Goal: Task Accomplishment & Management: Complete application form

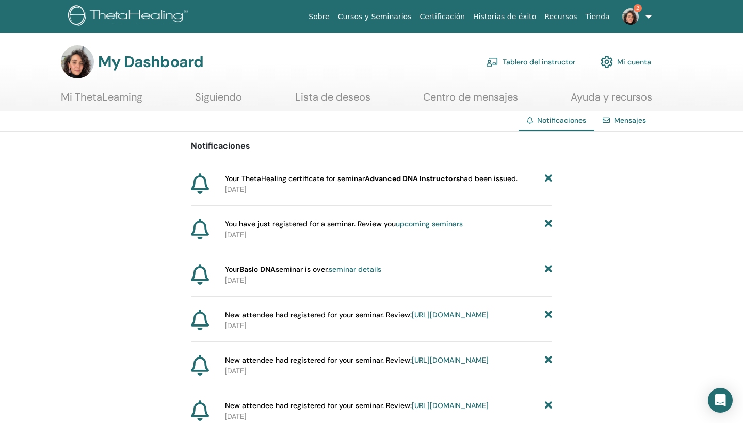
click at [628, 13] on img at bounding box center [630, 16] width 17 height 17
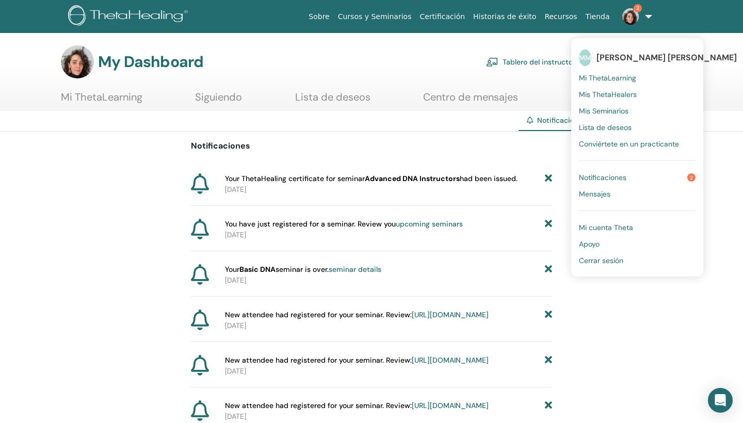
click at [128, 73] on div "My Dashboard Tablero del instructor Mi cuenta" at bounding box center [356, 61] width 590 height 33
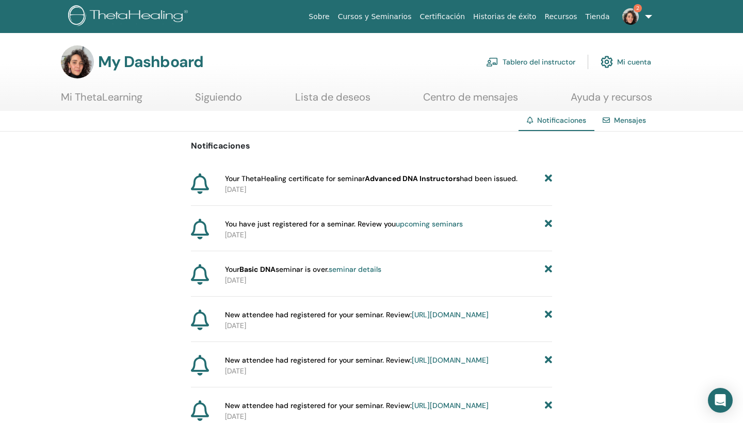
click at [127, 101] on link "Mi ThetaLearning" at bounding box center [102, 101] width 82 height 20
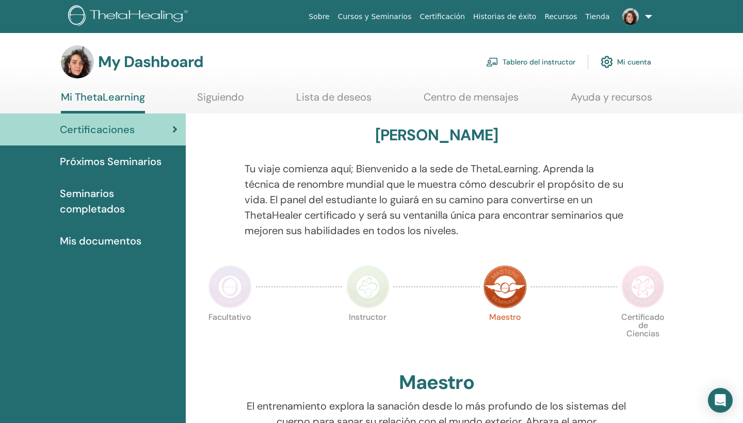
click at [648, 19] on link at bounding box center [635, 16] width 42 height 33
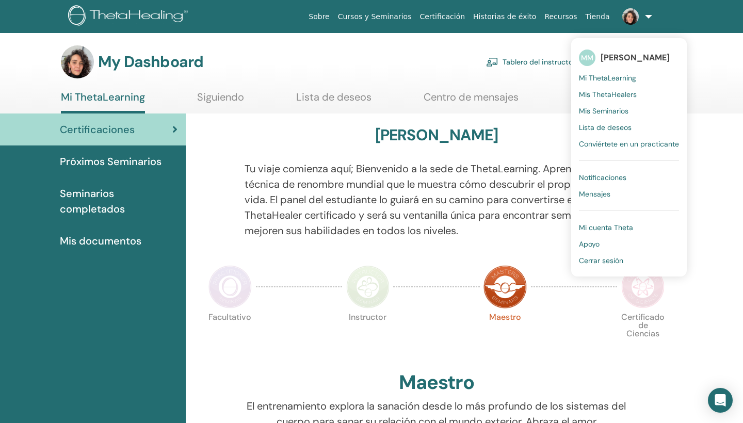
click at [536, 62] on link "Tablero del instructor" at bounding box center [530, 62] width 89 height 23
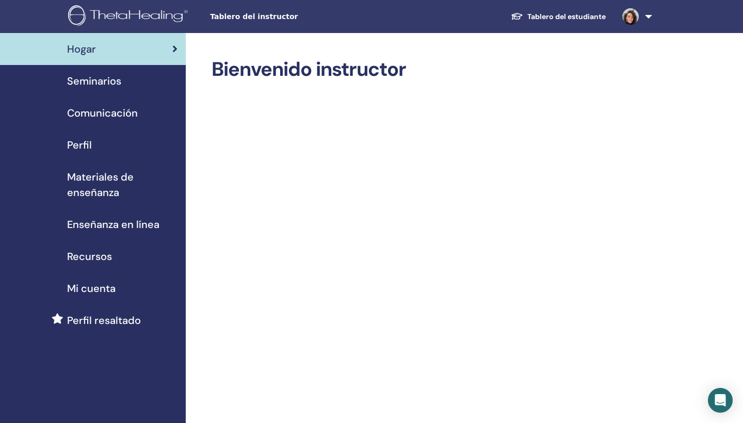
click at [114, 84] on span "Seminarios" at bounding box center [94, 80] width 54 height 15
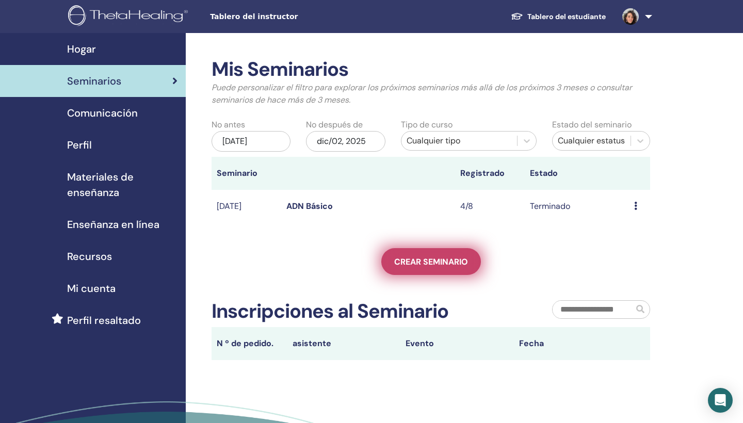
click at [405, 269] on link "Crear seminario" at bounding box center [431, 261] width 100 height 27
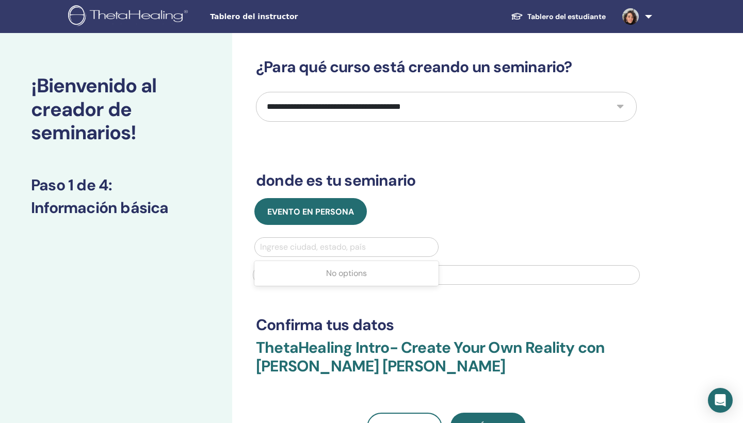
click at [372, 246] on div at bounding box center [346, 247] width 173 height 14
select select "*"
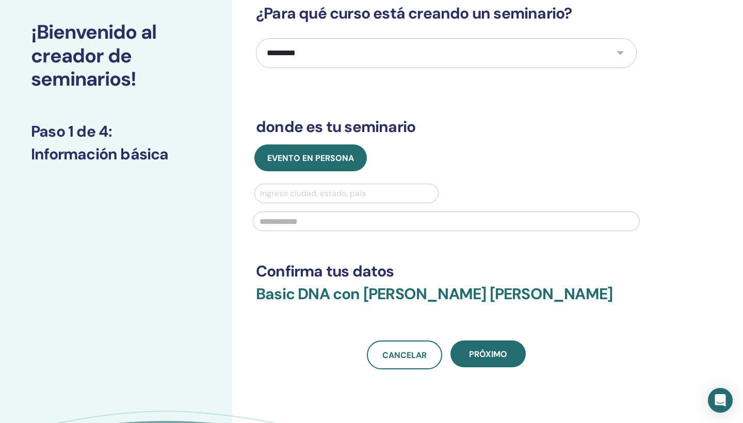
scroll to position [54, 0]
click at [408, 193] on div at bounding box center [346, 193] width 173 height 14
type input "*"
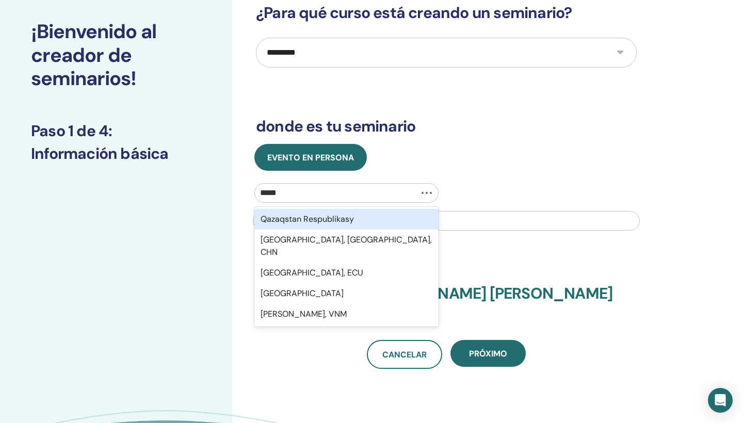
type input "******"
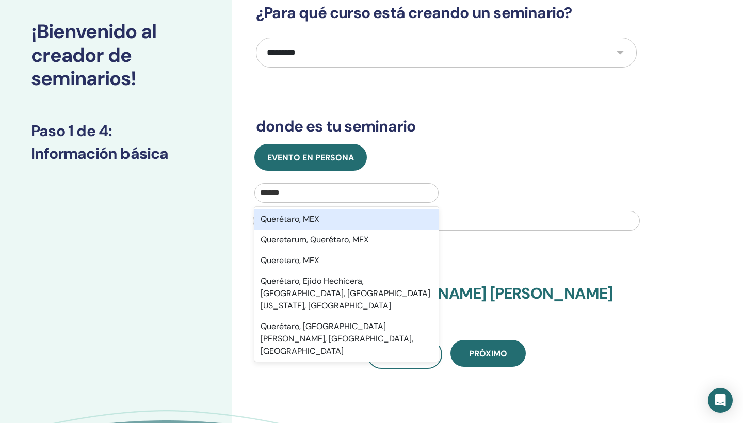
click at [402, 219] on div "Querétaro, MEX" at bounding box center [346, 219] width 184 height 21
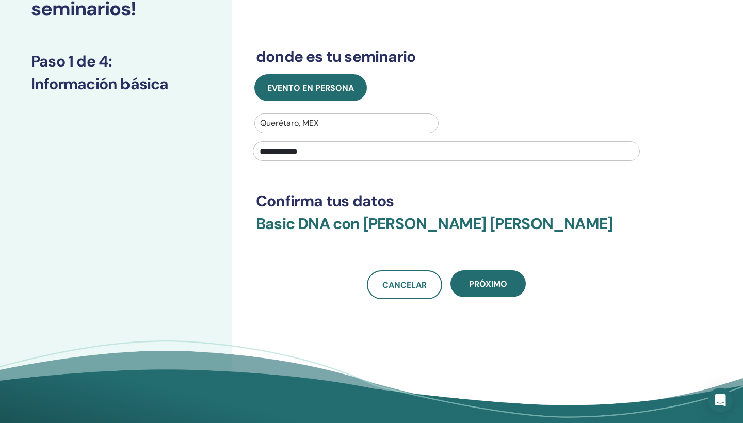
scroll to position [125, 0]
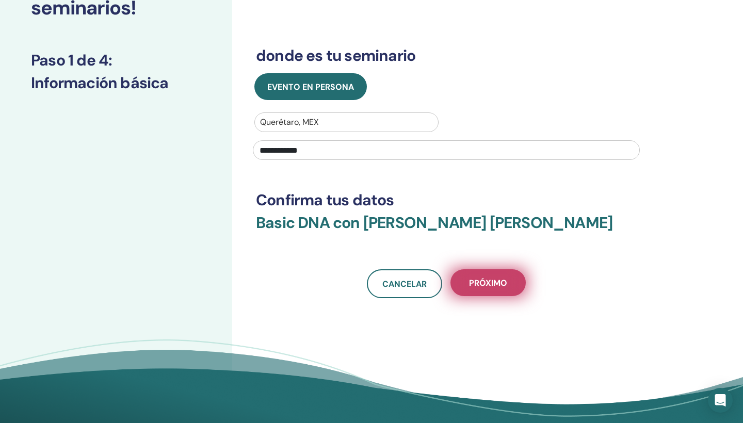
type input "**********"
click at [499, 284] on span "próximo" at bounding box center [488, 283] width 38 height 11
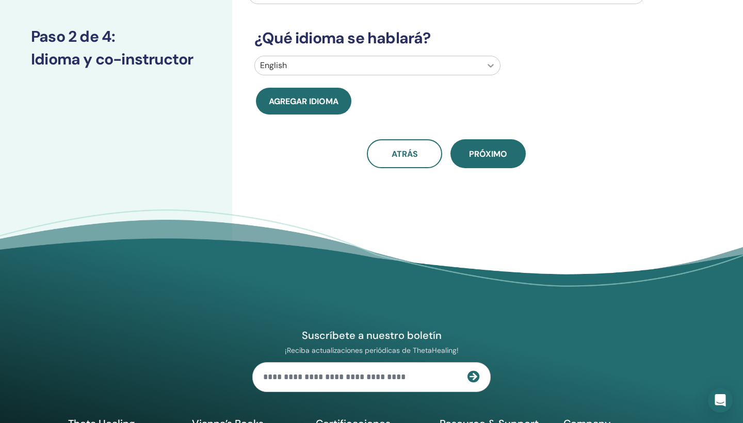
click at [492, 62] on icon at bounding box center [491, 65] width 10 height 10
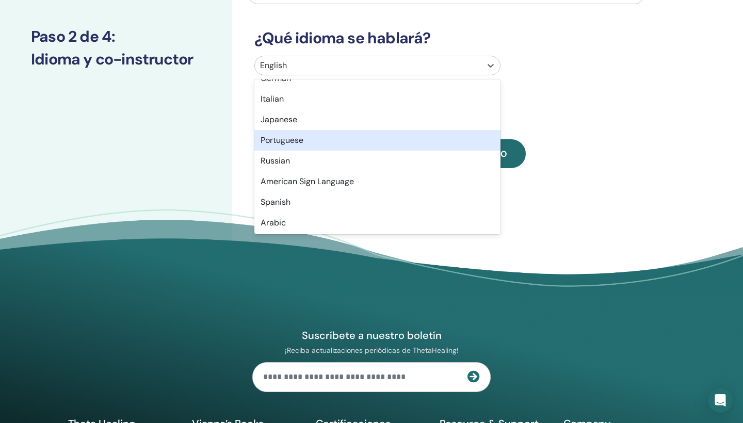
scroll to position [38, 0]
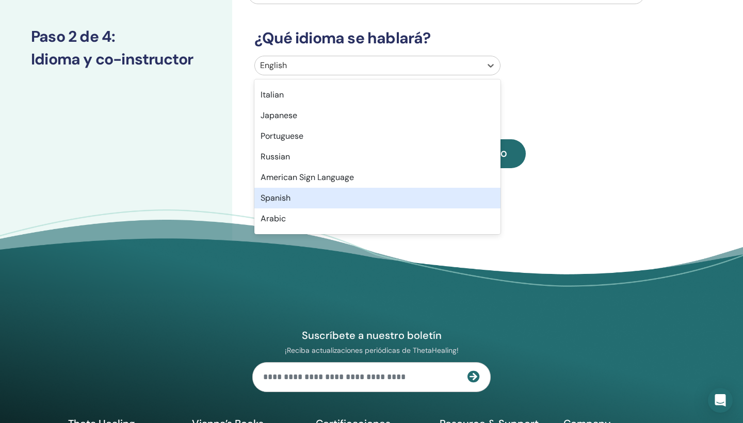
click at [325, 198] on div "Spanish" at bounding box center [377, 198] width 246 height 21
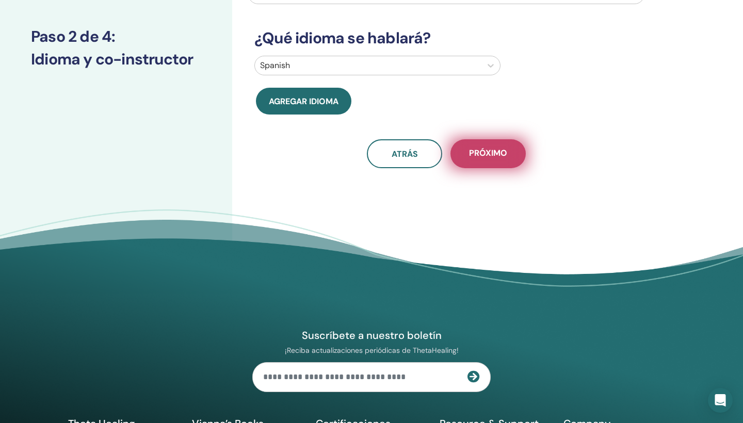
click at [515, 158] on button "próximo" at bounding box center [488, 153] width 75 height 29
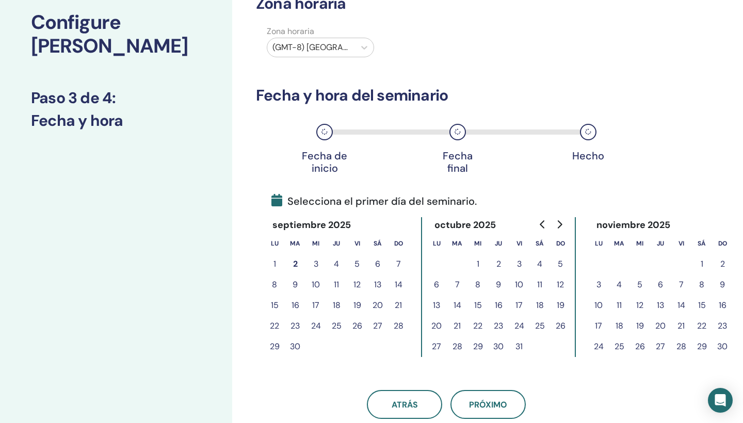
scroll to position [71, 0]
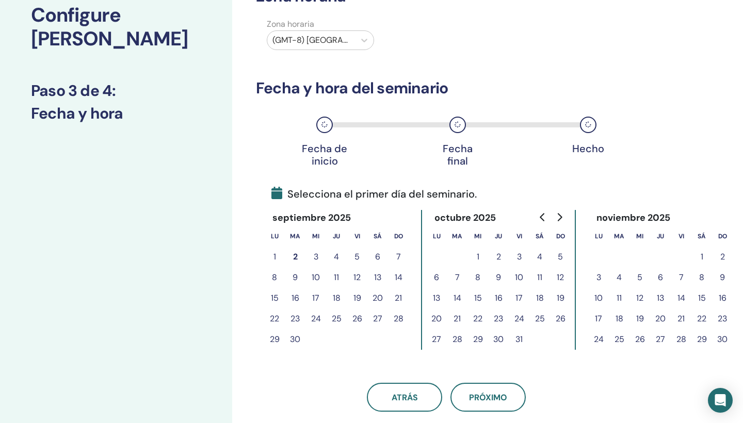
click at [317, 278] on button "10" at bounding box center [316, 277] width 21 height 21
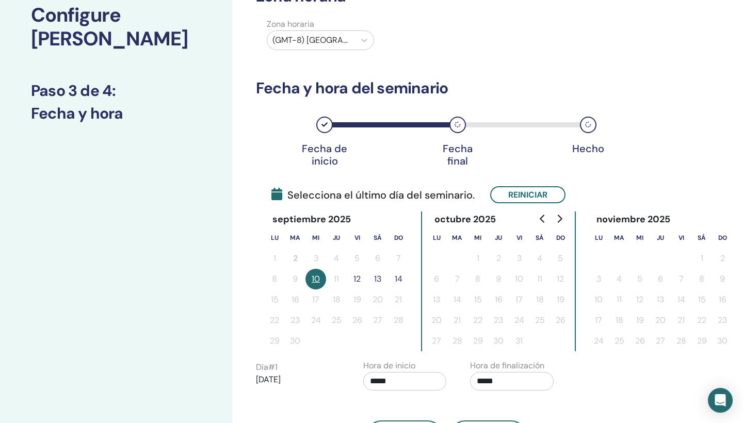
click at [358, 280] on button "12" at bounding box center [357, 279] width 21 height 21
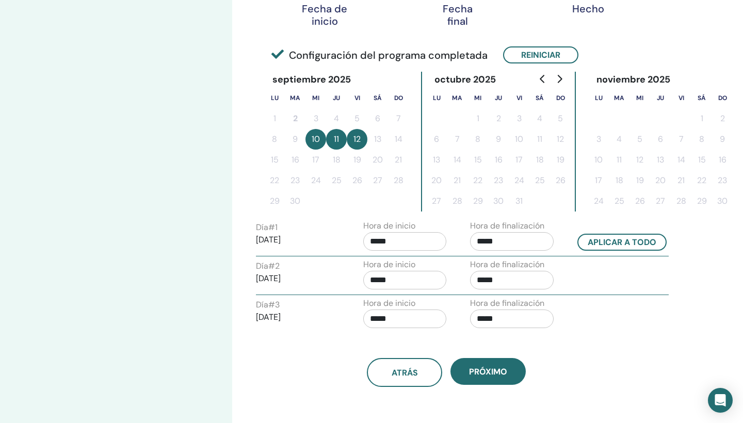
scroll to position [215, 0]
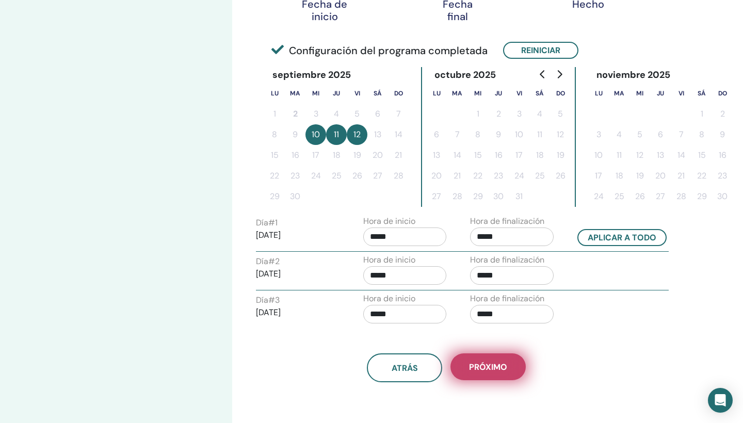
click at [494, 367] on span "próximo" at bounding box center [488, 367] width 38 height 11
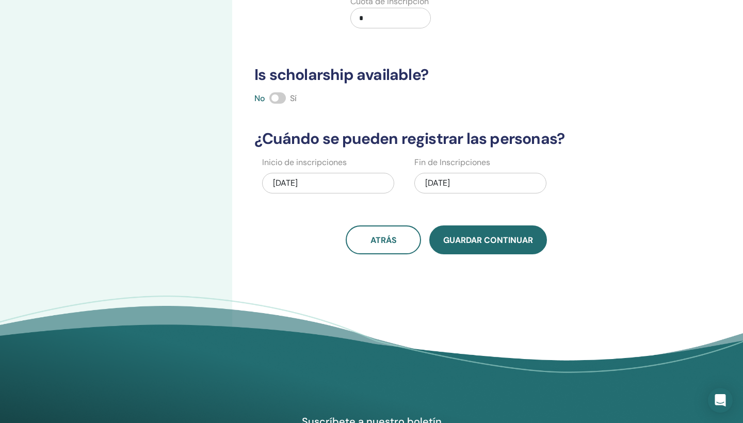
click at [491, 237] on span "Guardar Continuar" at bounding box center [488, 240] width 90 height 11
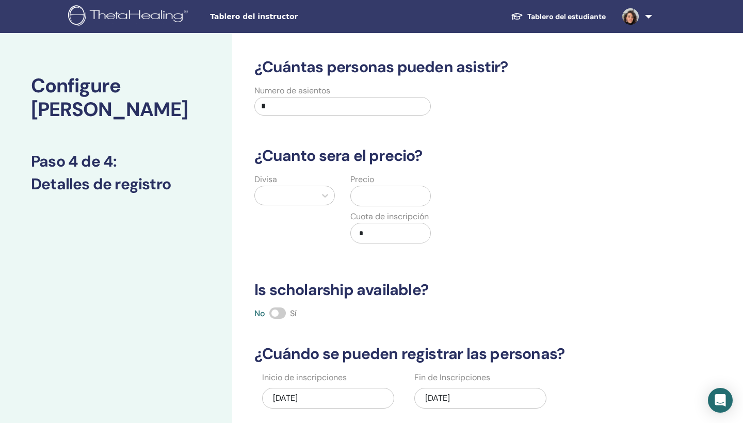
scroll to position [0, 0]
click at [300, 105] on input "*" at bounding box center [342, 106] width 177 height 19
type input "*"
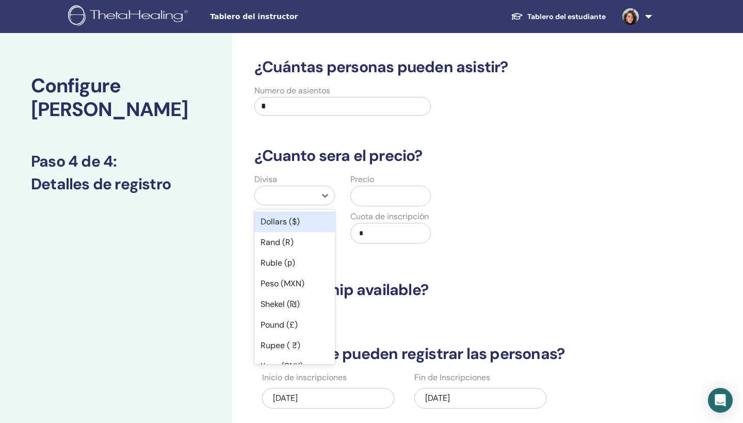
click at [282, 198] on div at bounding box center [285, 195] width 51 height 14
type input "***"
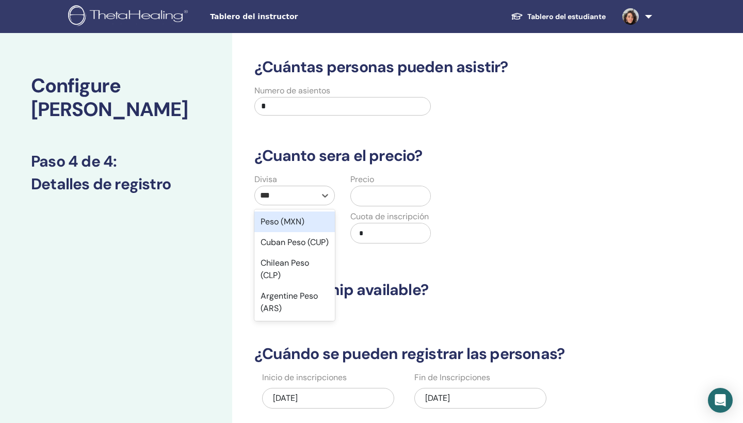
click at [285, 226] on div "Peso (MXN)" at bounding box center [294, 222] width 81 height 21
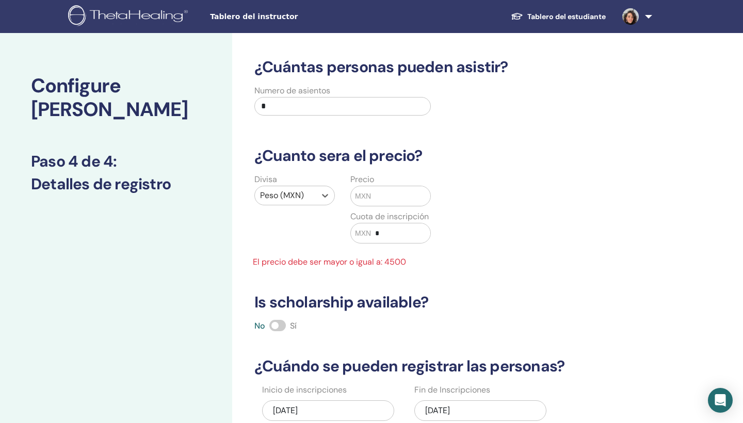
click at [368, 198] on span "MXN" at bounding box center [363, 196] width 16 height 11
click at [383, 200] on input "text" at bounding box center [400, 196] width 59 height 20
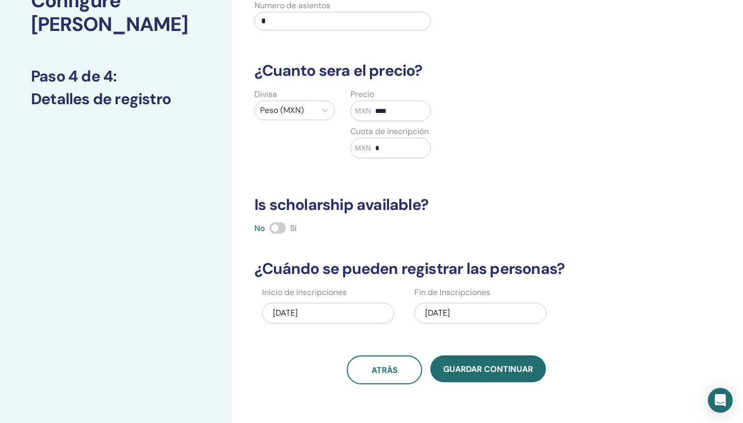
scroll to position [87, 0]
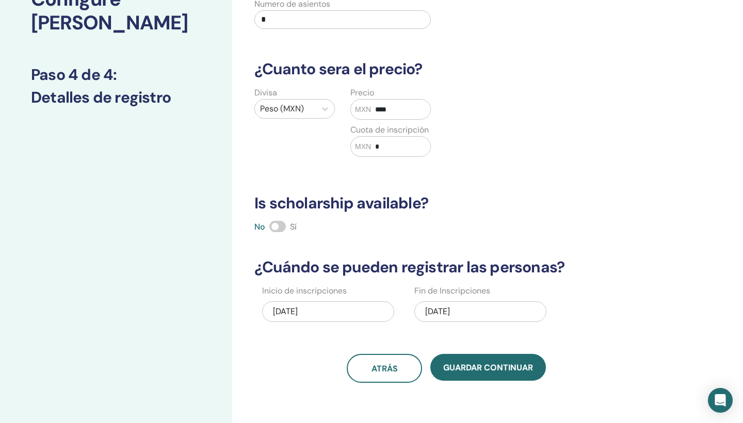
type input "****"
click at [278, 225] on span at bounding box center [277, 226] width 17 height 11
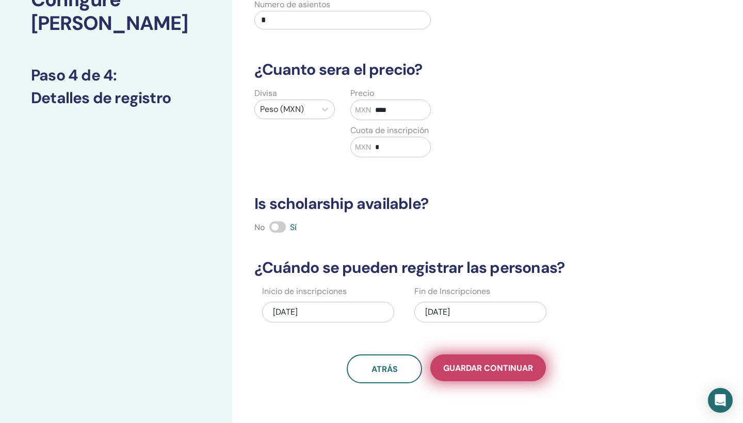
click at [489, 369] on span "Guardar Continuar" at bounding box center [488, 368] width 90 height 11
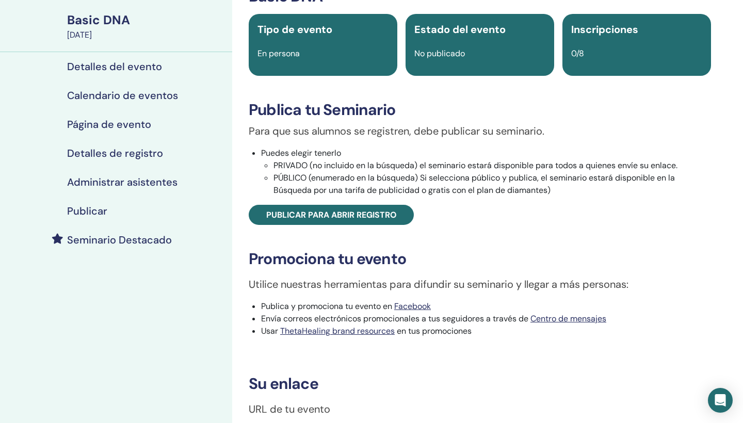
scroll to position [79, 0]
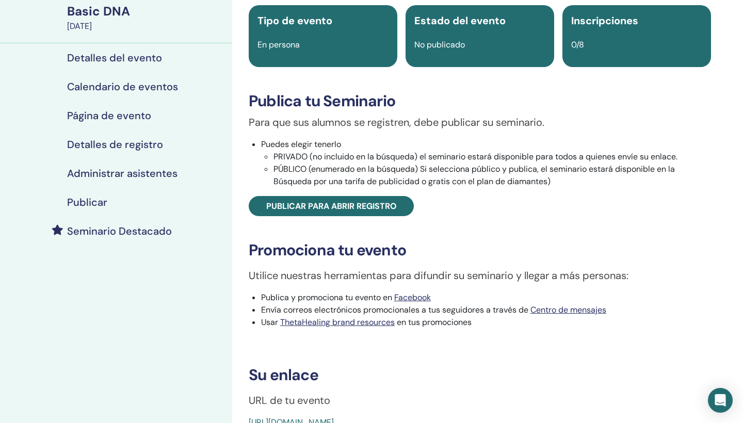
click at [449, 53] on div "Estado del evento No publicado" at bounding box center [480, 36] width 149 height 62
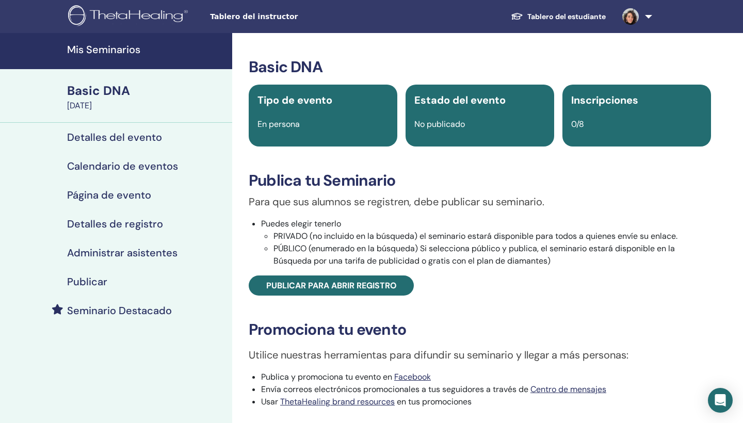
scroll to position [27, 0]
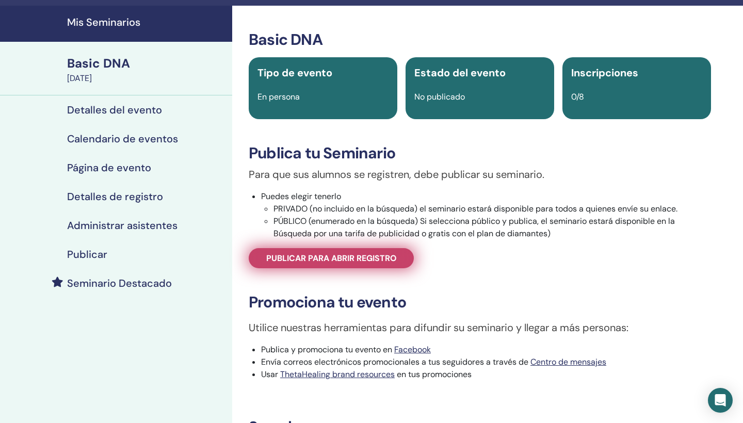
click at [376, 262] on span "Publicar para abrir registro" at bounding box center [331, 258] width 131 height 11
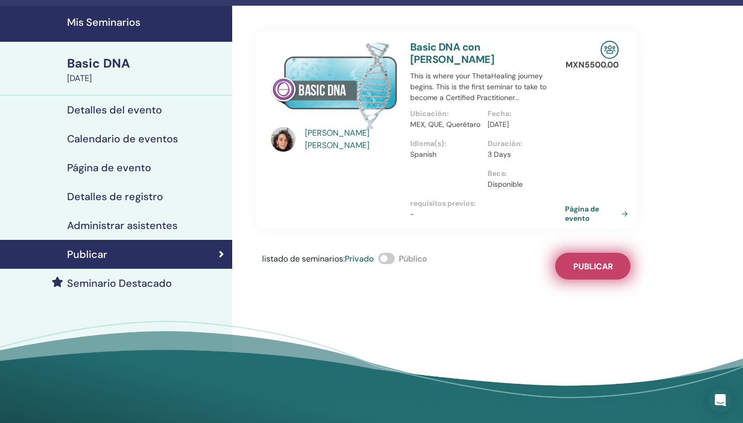
click at [585, 256] on button "Publicar" at bounding box center [592, 266] width 75 height 27
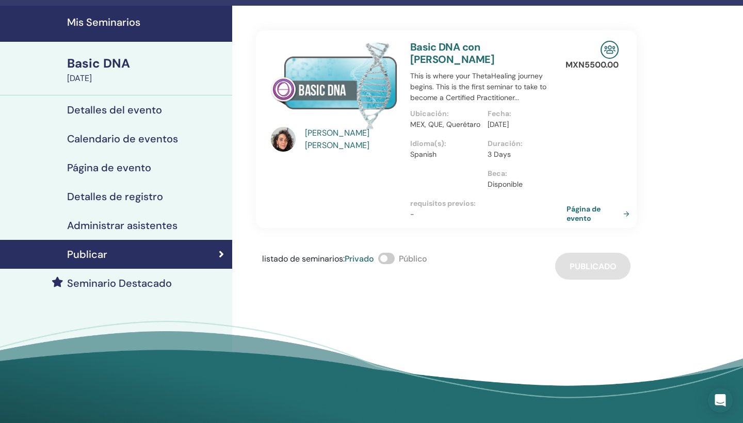
click at [628, 215] on link "Página de evento" at bounding box center [600, 213] width 67 height 19
click at [626, 213] on link "Página de evento" at bounding box center [600, 213] width 67 height 19
click at [586, 212] on link "Página de evento" at bounding box center [600, 213] width 67 height 19
click at [626, 214] on link "Página de evento" at bounding box center [600, 213] width 67 height 19
click at [393, 231] on div "María Verónica Martin Villaseñor Basic DNA con María Verónica Martin Villaseñor…" at bounding box center [446, 143] width 381 height 274
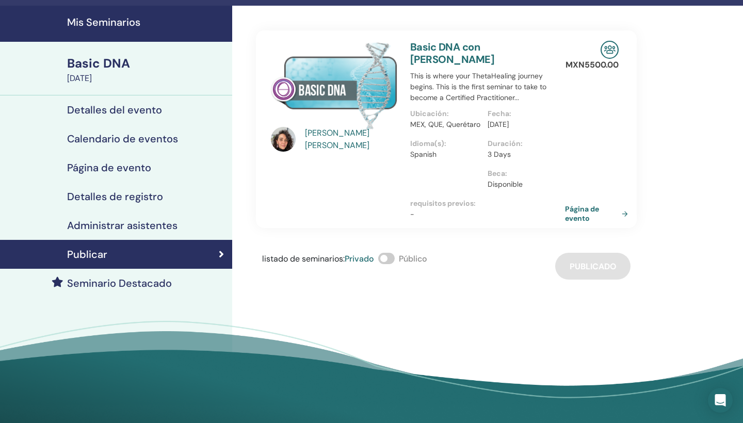
click at [387, 230] on div "María Verónica Martin Villaseñor Basic DNA con María Verónica Martin Villaseñor…" at bounding box center [446, 143] width 381 height 274
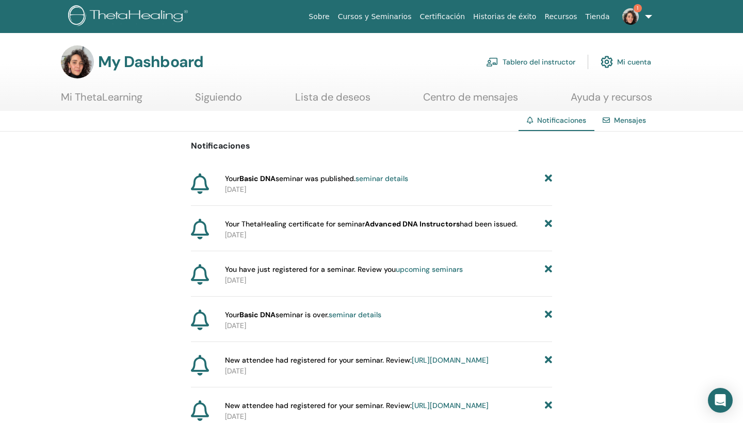
click at [553, 61] on link "Tablero del instructor" at bounding box center [530, 62] width 89 height 23
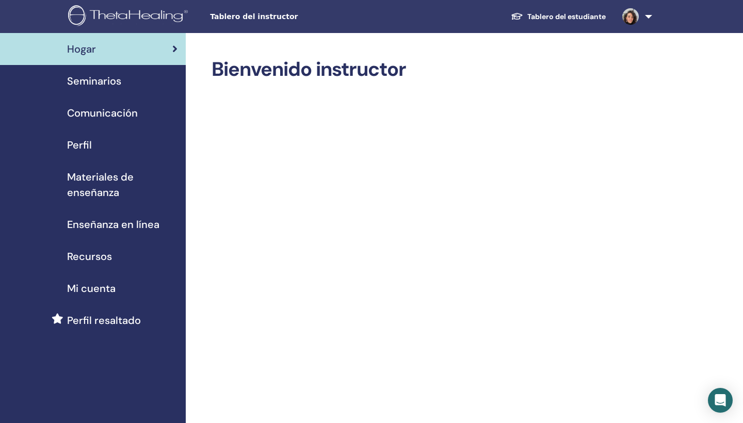
click at [119, 84] on span "Seminarios" at bounding box center [94, 80] width 54 height 15
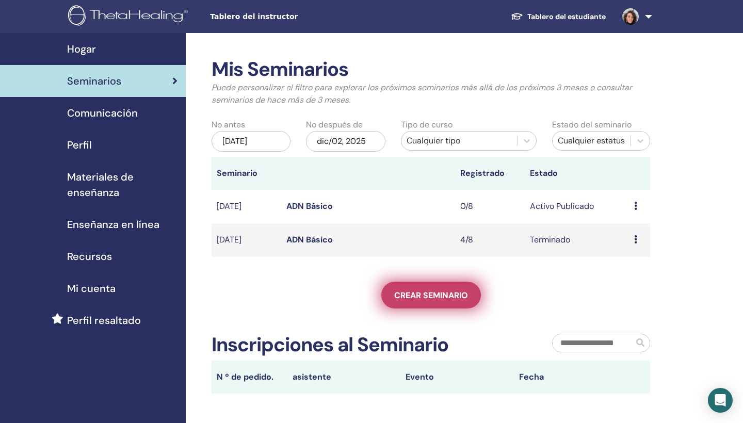
click at [425, 292] on span "Crear seminario" at bounding box center [431, 295] width 74 height 11
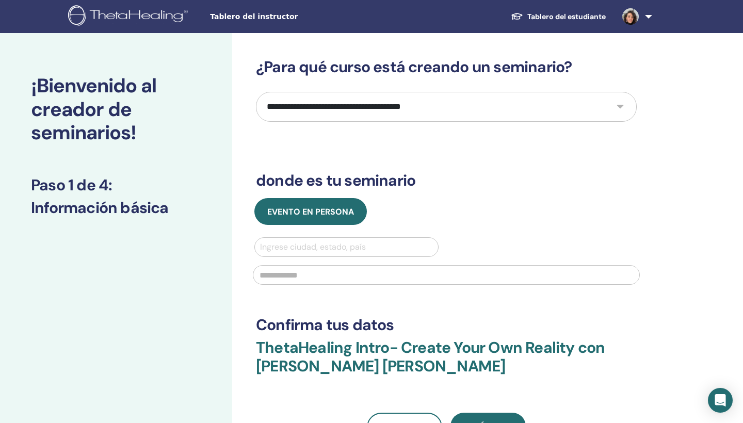
select select "*"
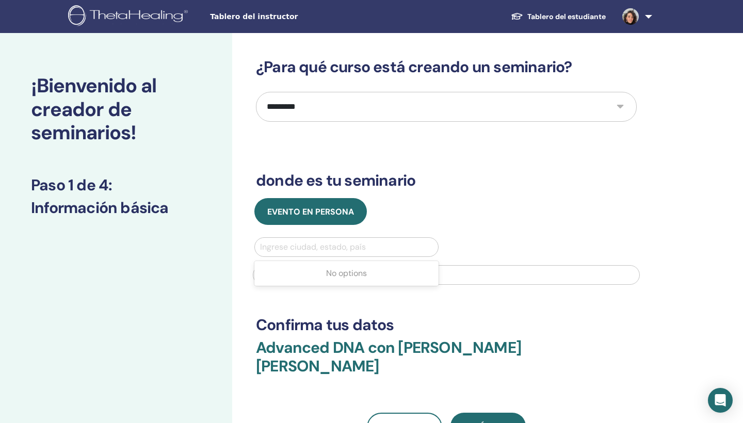
click at [364, 246] on div "Ingrese ciudad, estado, país" at bounding box center [346, 247] width 173 height 12
type input "****"
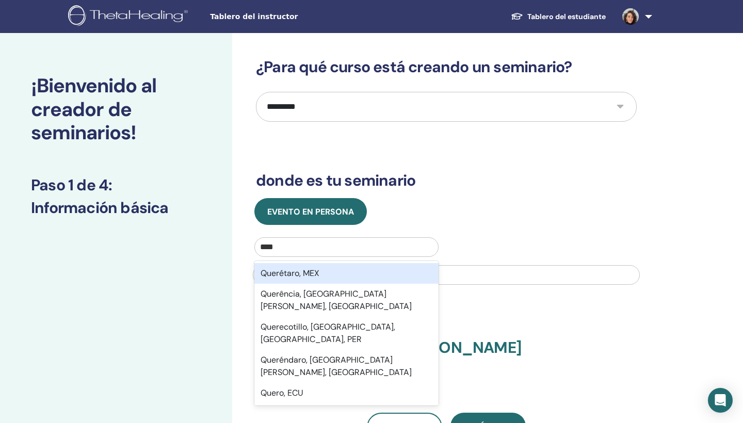
click at [319, 271] on div "Querétaro, MEX" at bounding box center [346, 273] width 184 height 21
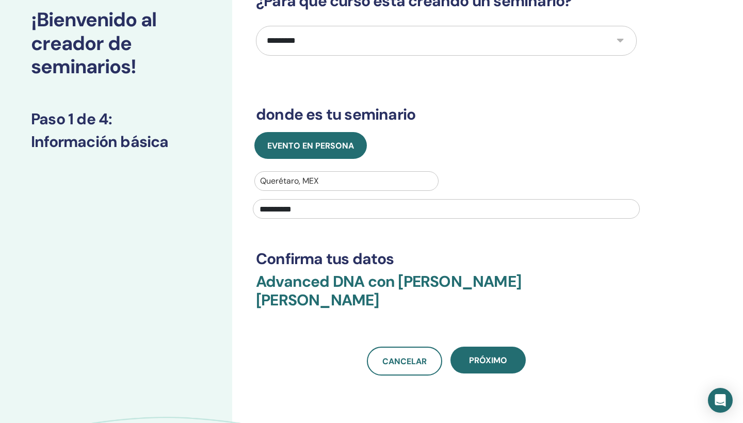
scroll to position [71, 0]
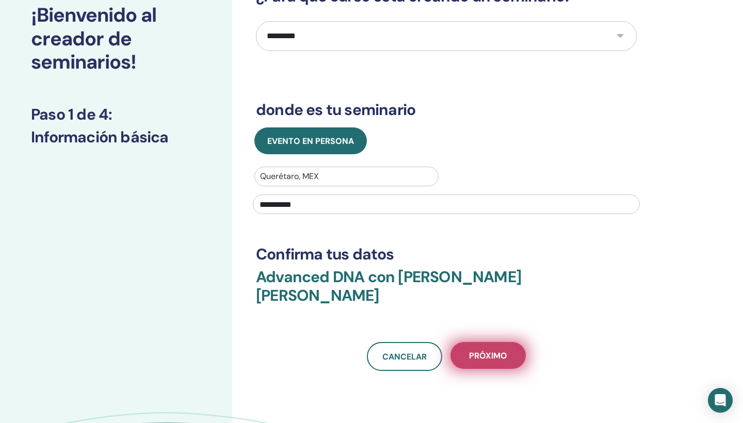
type input "**********"
click at [477, 350] on span "próximo" at bounding box center [488, 355] width 38 height 11
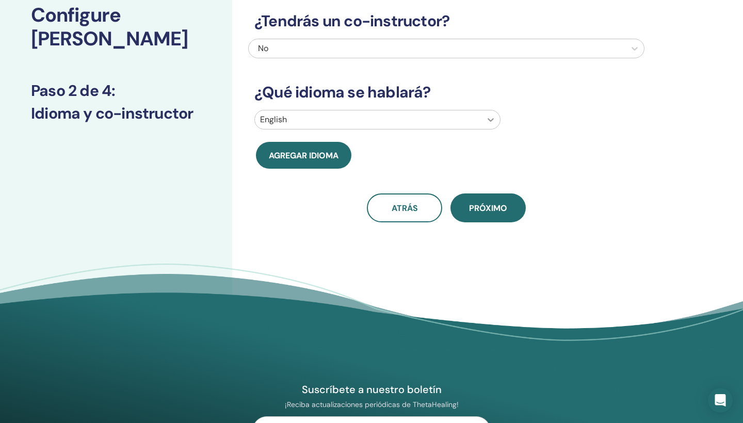
click at [494, 121] on icon at bounding box center [491, 120] width 10 height 10
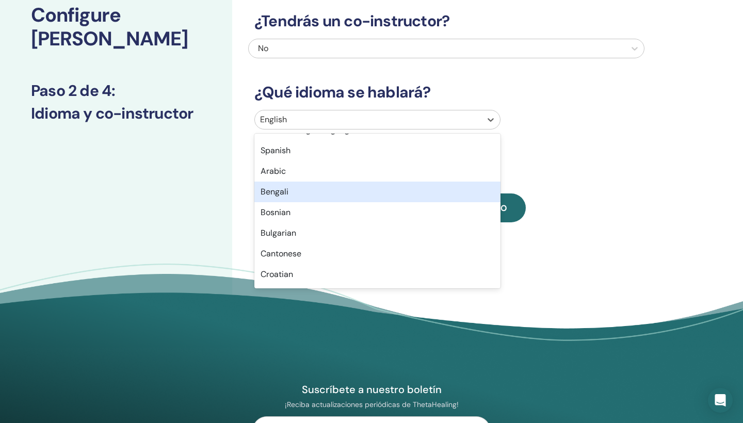
scroll to position [141, 0]
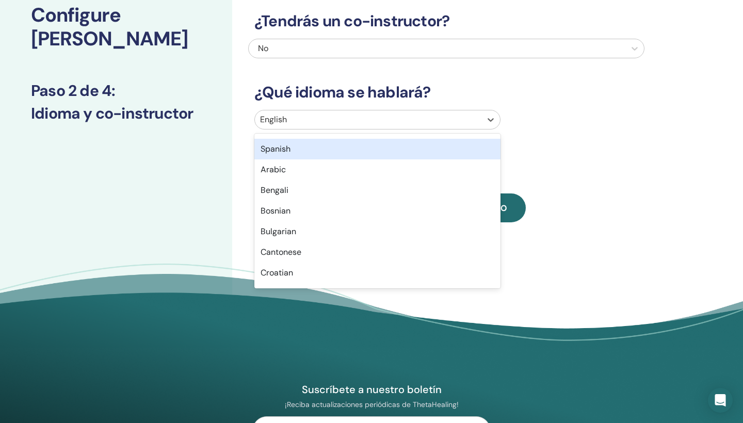
click at [333, 156] on div "Spanish" at bounding box center [377, 149] width 246 height 21
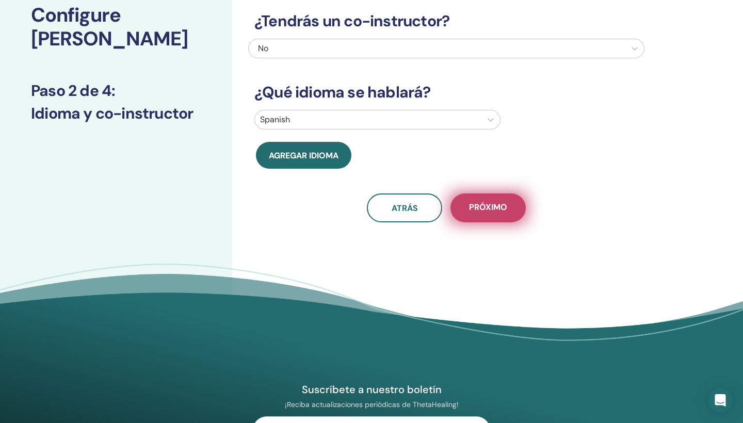
click at [498, 215] on button "próximo" at bounding box center [488, 208] width 75 height 29
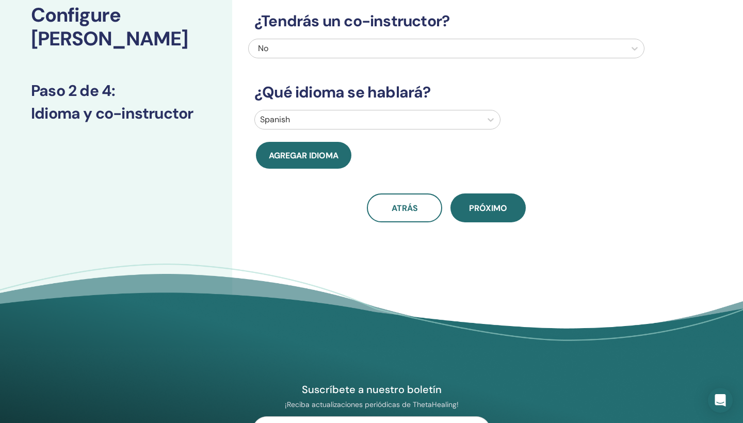
scroll to position [57, 0]
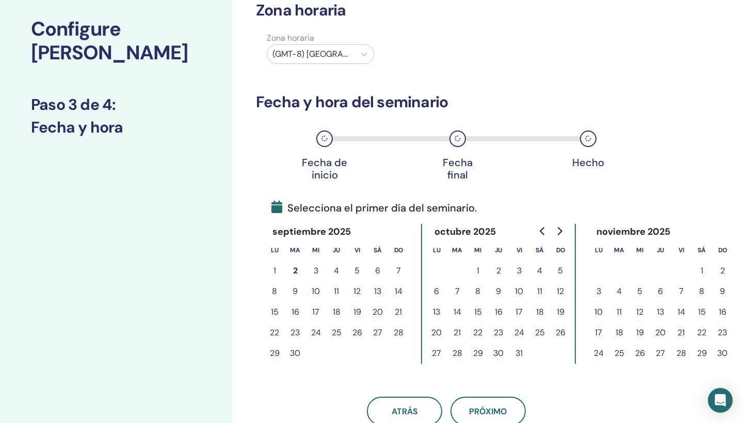
click at [360, 312] on button "19" at bounding box center [357, 312] width 21 height 21
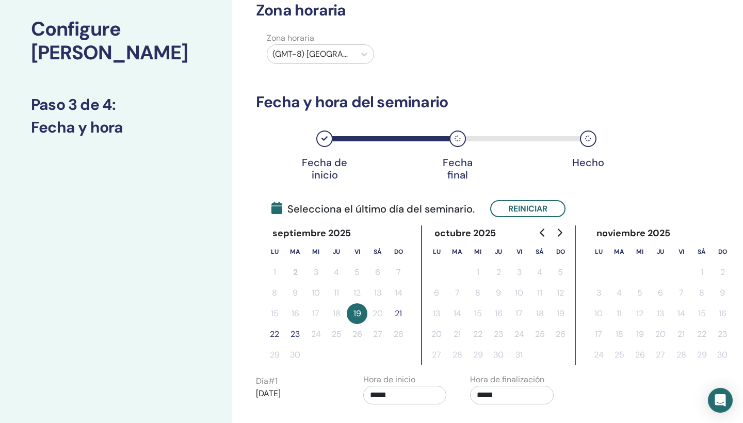
click at [403, 313] on button "21" at bounding box center [398, 313] width 21 height 21
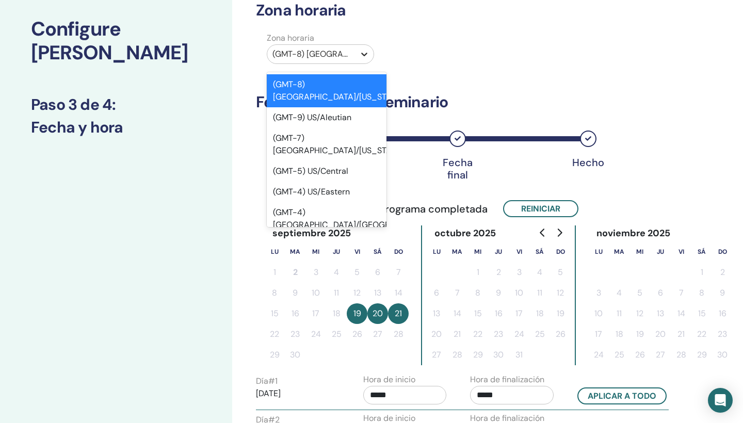
click at [363, 55] on icon at bounding box center [364, 55] width 6 height 4
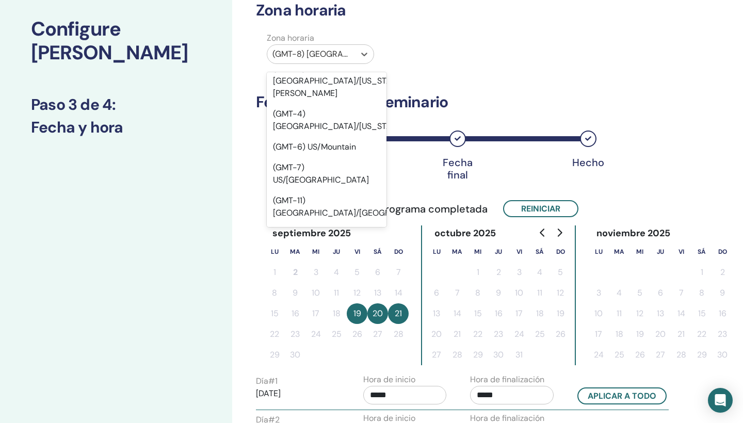
scroll to position [222, 0]
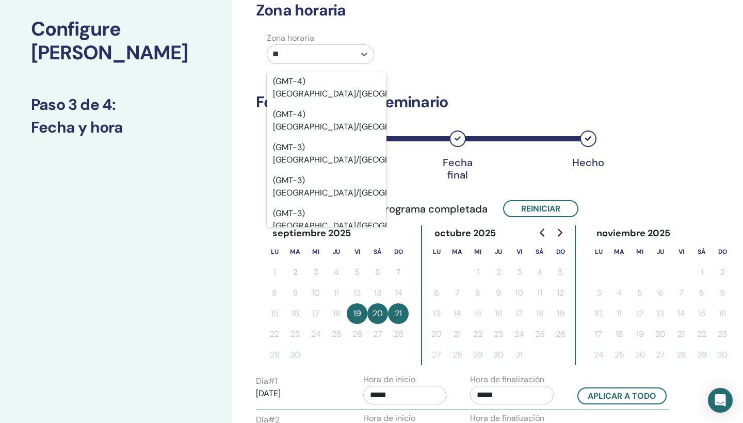
type input "***"
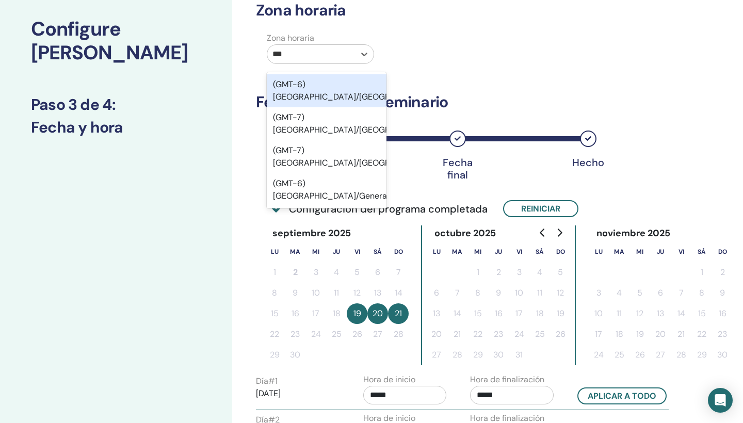
scroll to position [0, 0]
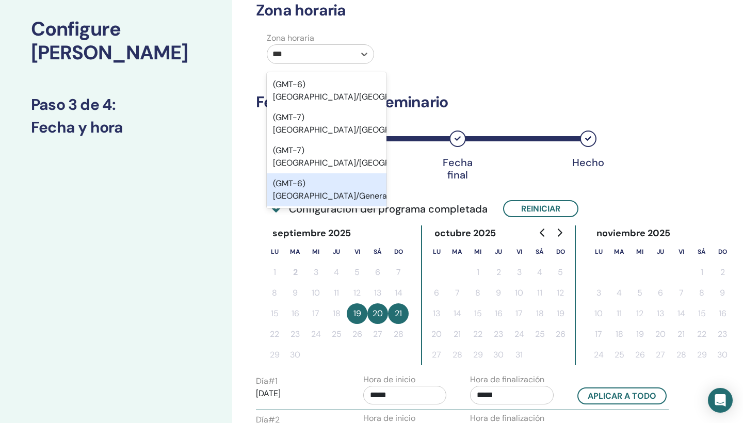
click at [349, 173] on div "(GMT-6) Mexico/General" at bounding box center [327, 189] width 120 height 33
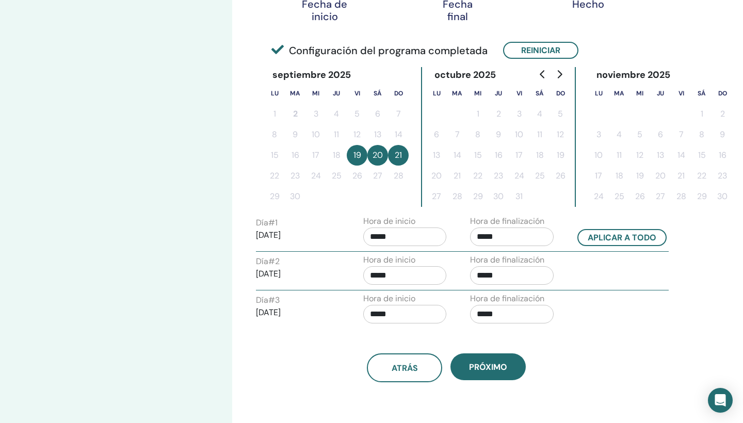
scroll to position [221, 0]
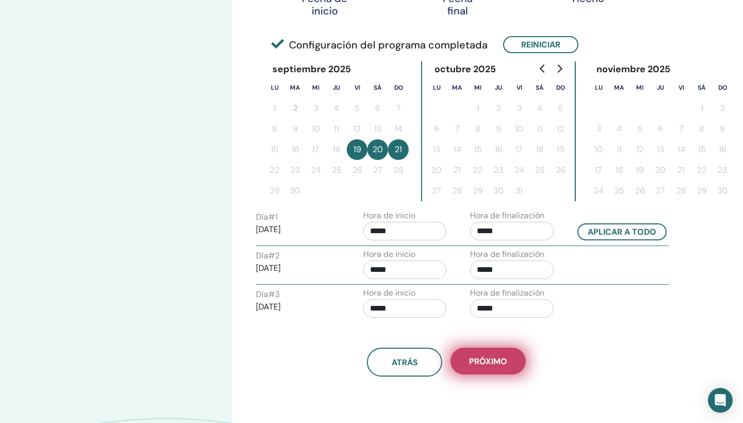
click at [470, 355] on button "próximo" at bounding box center [488, 361] width 75 height 27
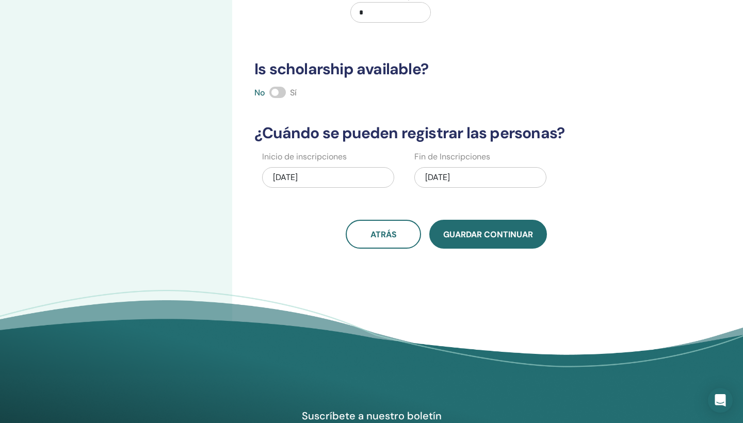
click at [492, 237] on span "Guardar Continuar" at bounding box center [488, 234] width 90 height 11
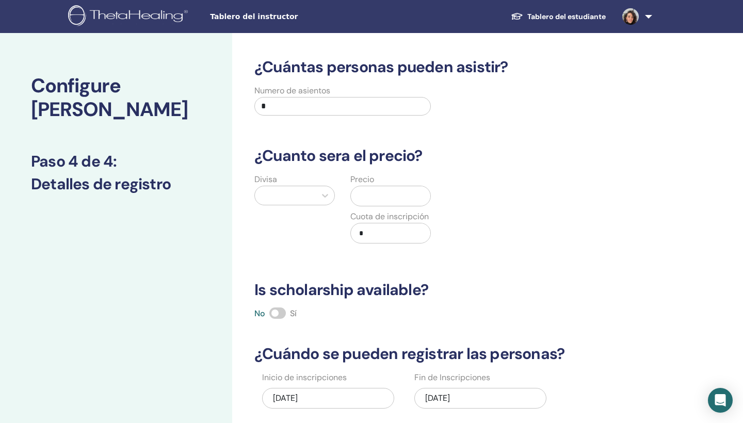
scroll to position [0, 0]
click at [358, 99] on input "*" at bounding box center [342, 106] width 177 height 19
click at [344, 100] on input "*" at bounding box center [342, 106] width 177 height 19
click at [303, 105] on input "*" at bounding box center [342, 106] width 177 height 19
type input "*"
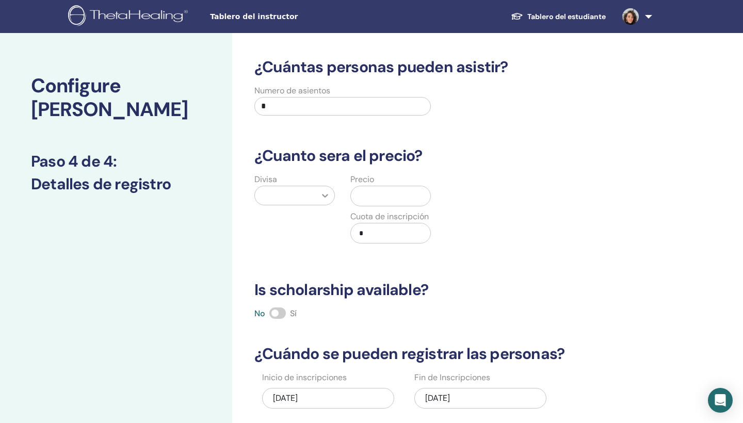
click at [328, 195] on icon at bounding box center [325, 195] width 10 height 10
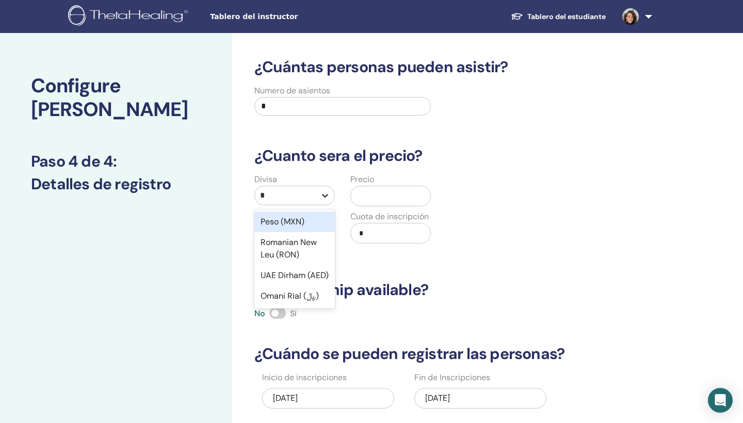
type input "**"
click at [309, 219] on div "Peso (MXN)" at bounding box center [294, 222] width 81 height 21
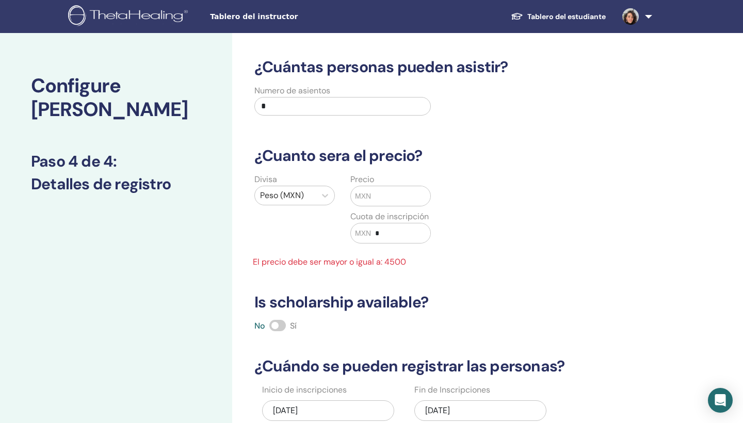
click at [367, 197] on span "MXN" at bounding box center [363, 196] width 16 height 11
click at [383, 201] on input "text" at bounding box center [400, 196] width 59 height 20
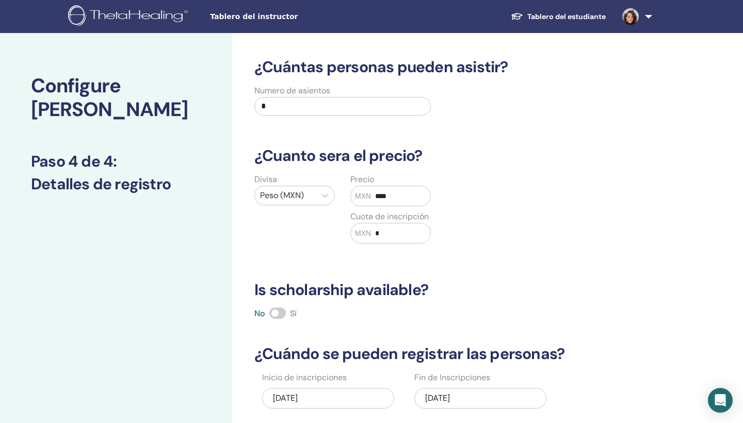
type input "****"
click at [275, 314] on span at bounding box center [277, 313] width 17 height 11
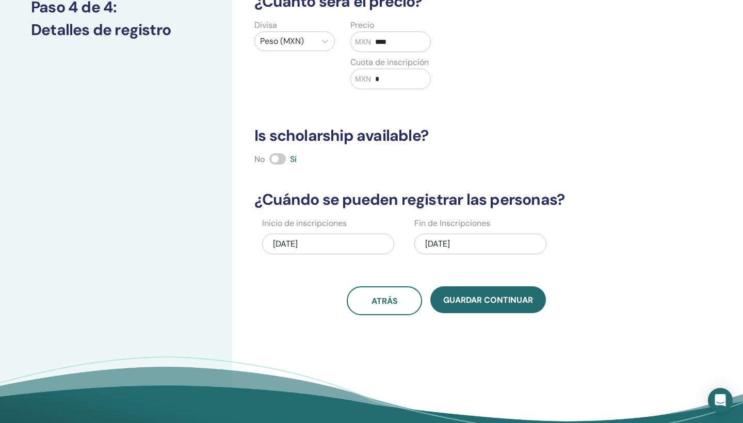
scroll to position [157, 0]
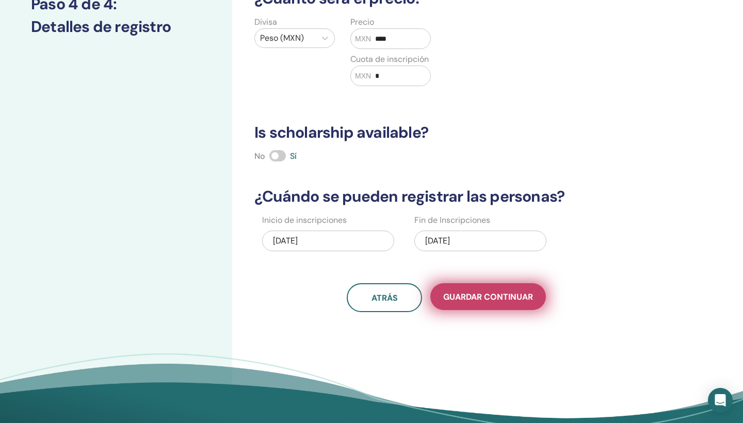
click at [463, 304] on button "Guardar Continuar" at bounding box center [488, 296] width 116 height 27
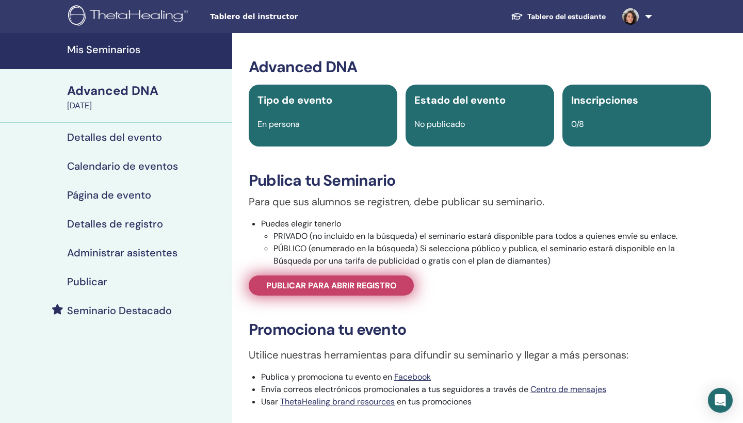
click at [393, 283] on span "Publicar para abrir registro" at bounding box center [331, 285] width 131 height 11
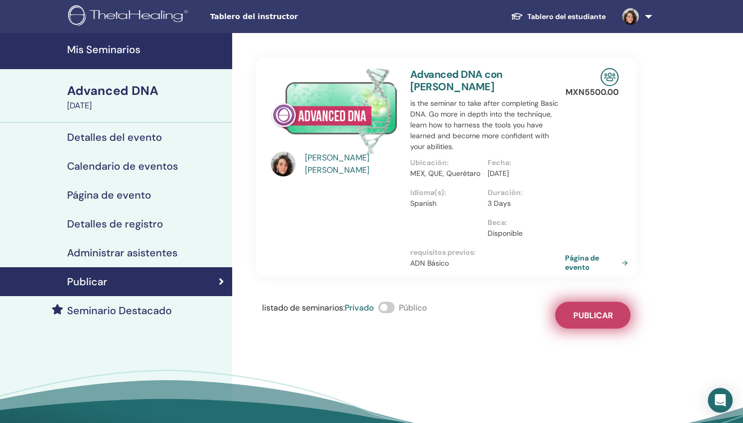
click at [596, 321] on button "Publicar" at bounding box center [592, 315] width 75 height 27
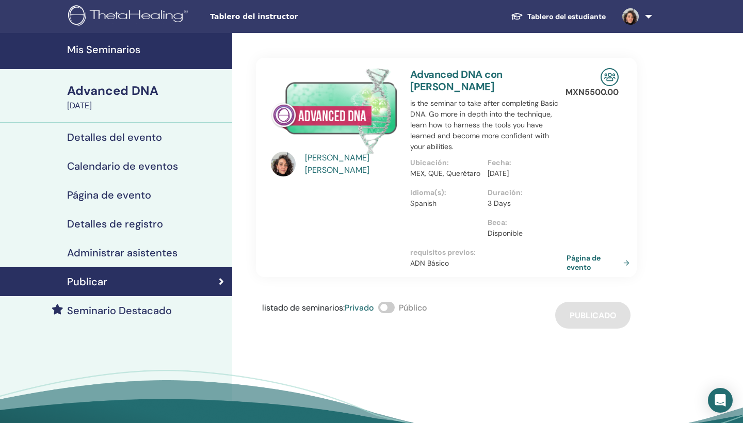
click at [581, 260] on link "Página de evento" at bounding box center [600, 262] width 67 height 19
